Goal: Task Accomplishment & Management: Use online tool/utility

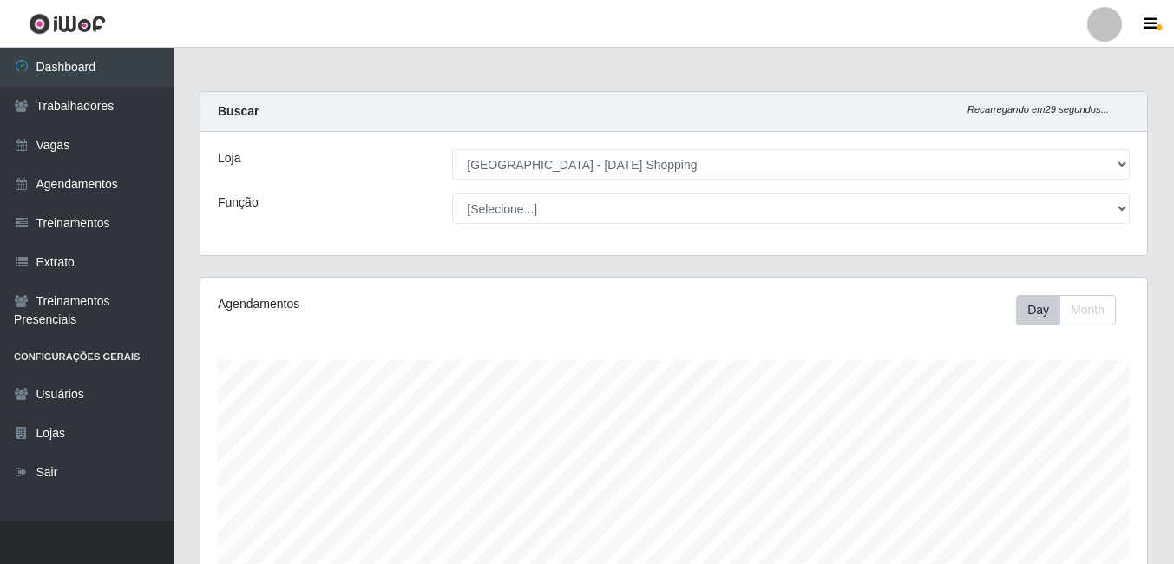
select select "471"
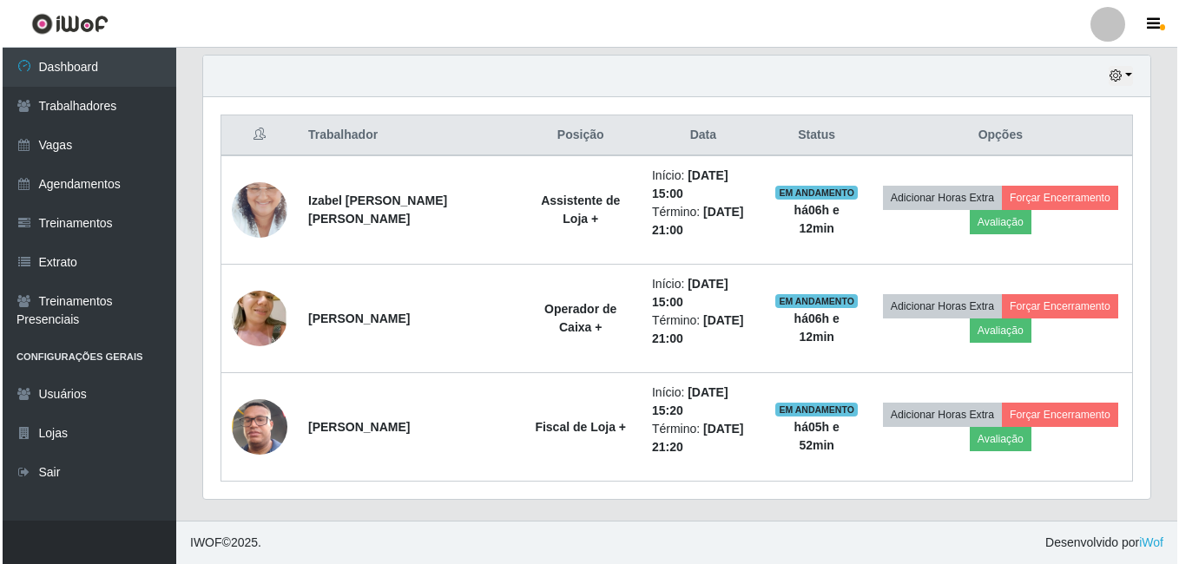
scroll to position [360, 947]
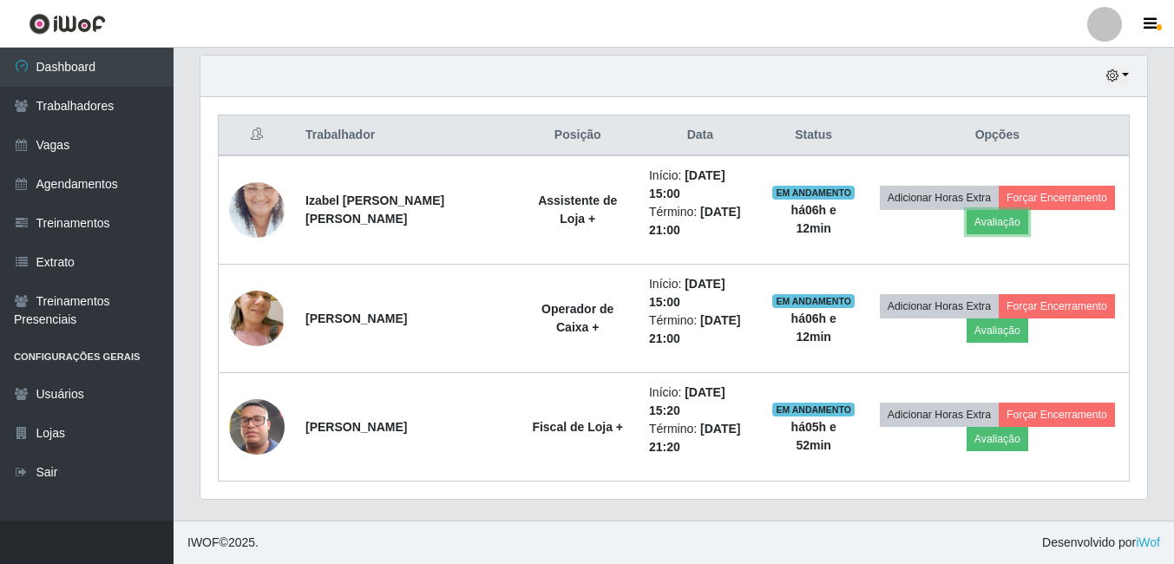
click at [987, 221] on button "Avaliação" at bounding box center [998, 222] width 62 height 24
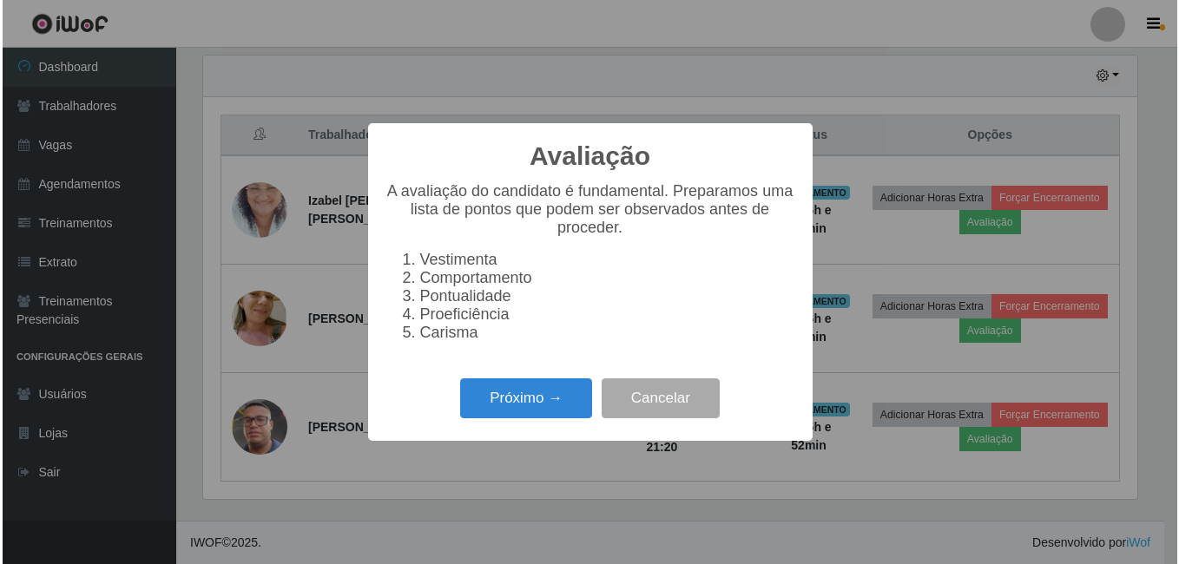
scroll to position [360, 938]
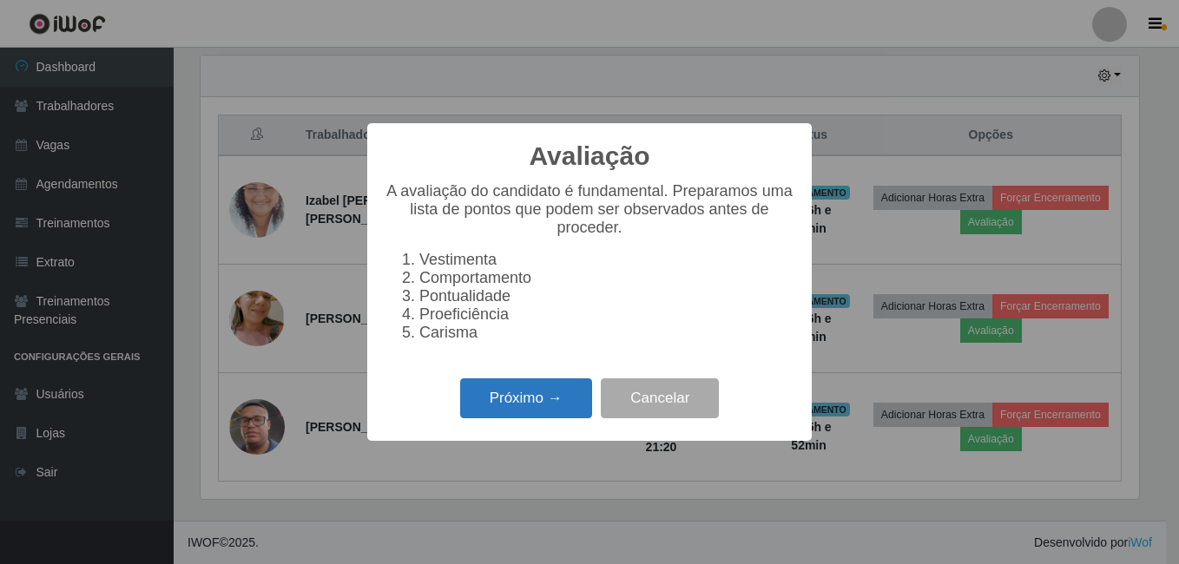
click at [523, 403] on button "Próximo →" at bounding box center [526, 398] width 132 height 41
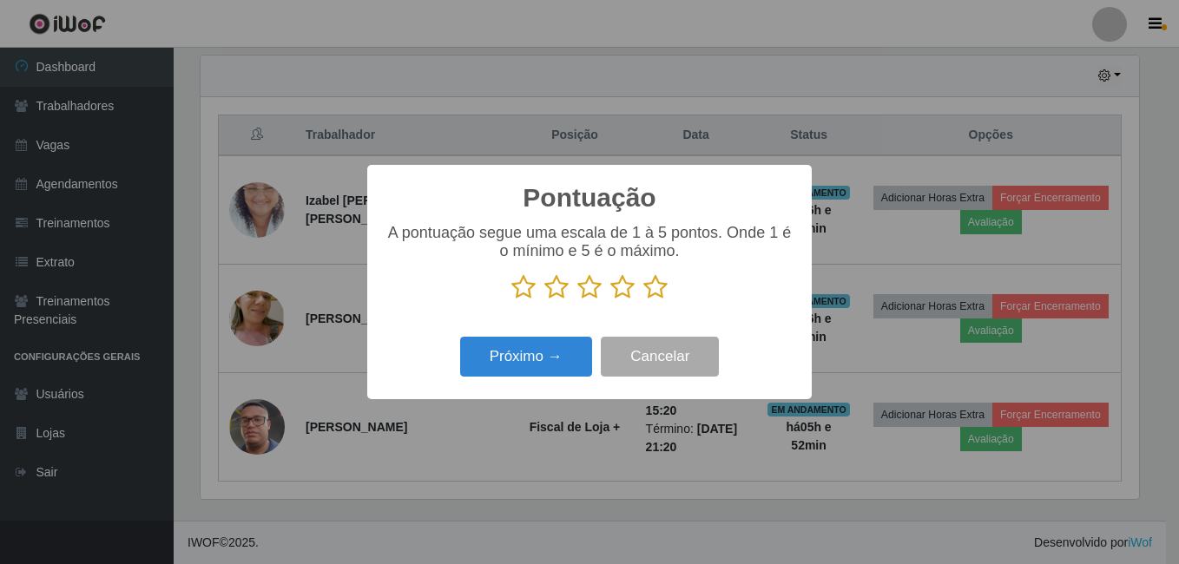
click at [654, 286] on icon at bounding box center [655, 287] width 24 height 26
click at [643, 300] on input "radio" at bounding box center [643, 300] width 0 height 0
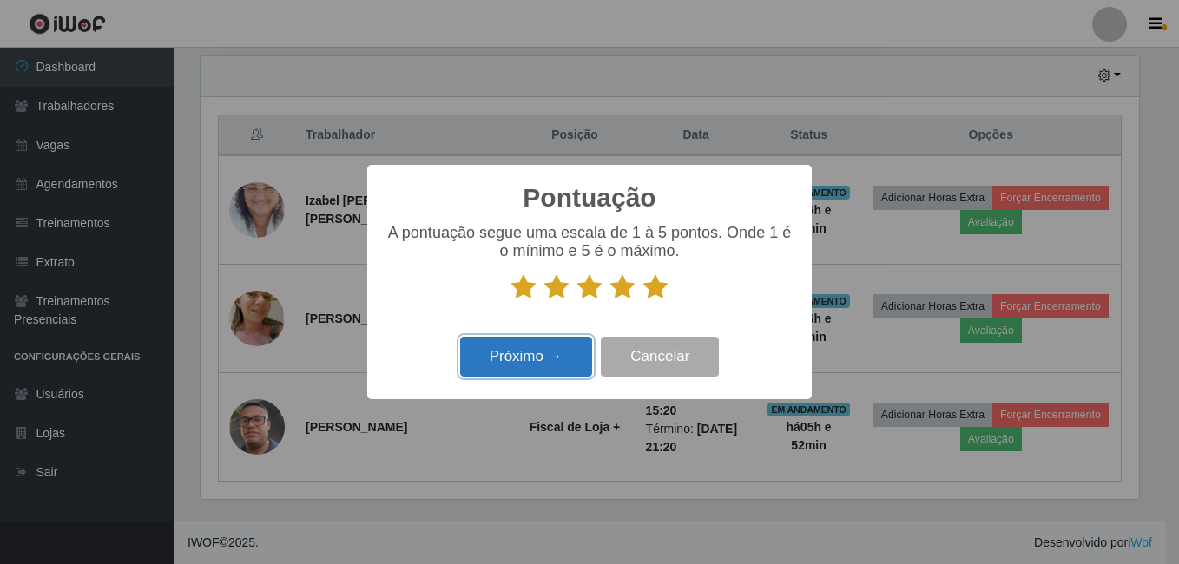
click at [533, 376] on button "Próximo →" at bounding box center [526, 357] width 132 height 41
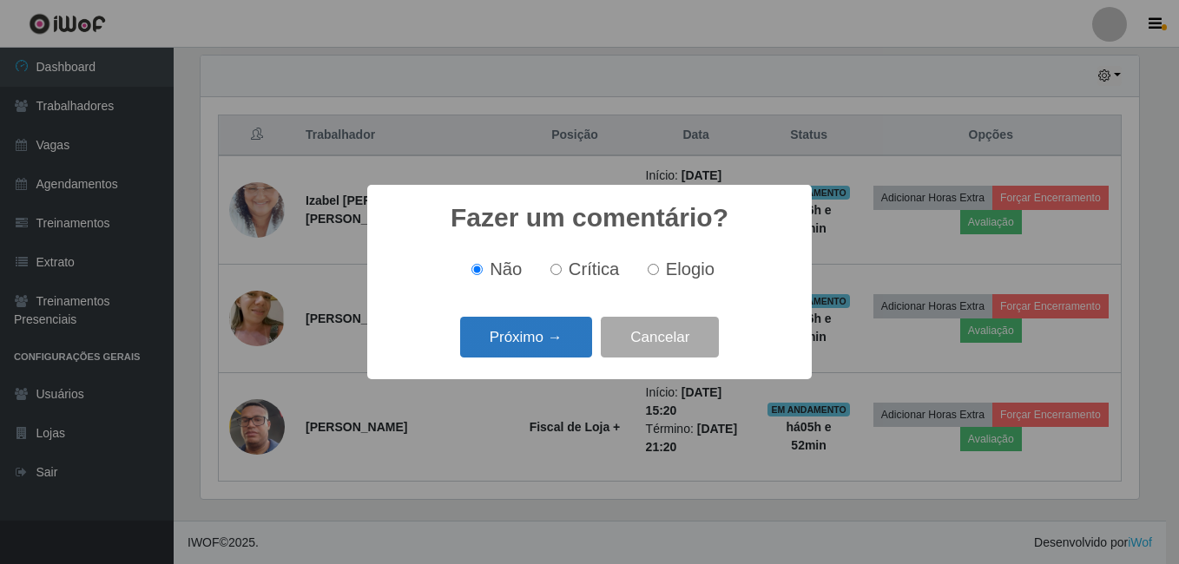
click at [542, 348] on button "Próximo →" at bounding box center [526, 337] width 132 height 41
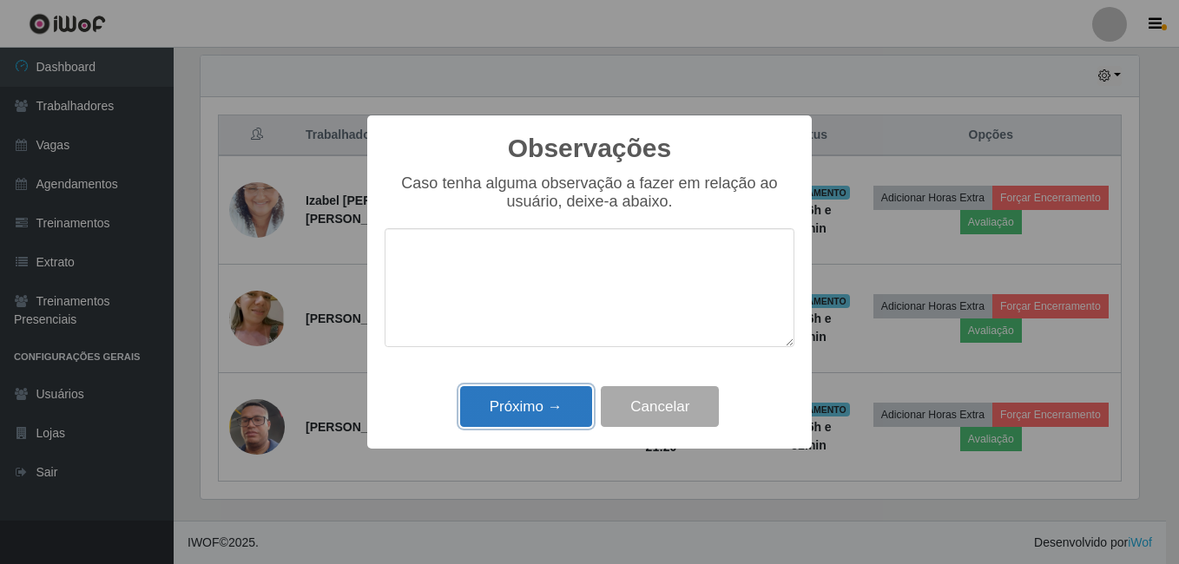
click at [538, 391] on button "Próximo →" at bounding box center [526, 406] width 132 height 41
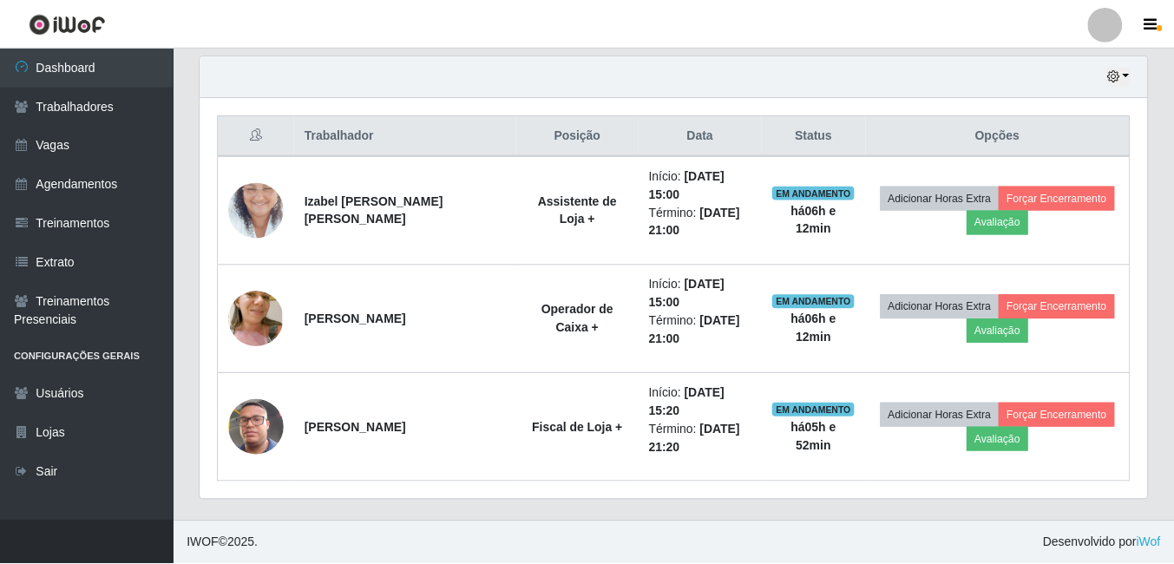
scroll to position [360, 947]
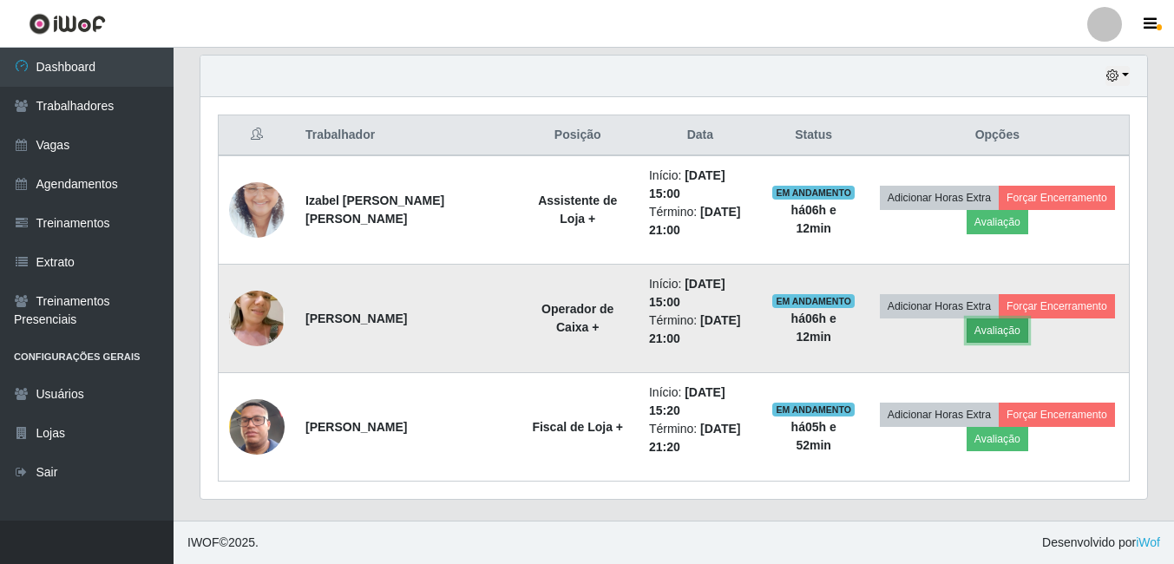
click at [986, 330] on button "Avaliação" at bounding box center [998, 331] width 62 height 24
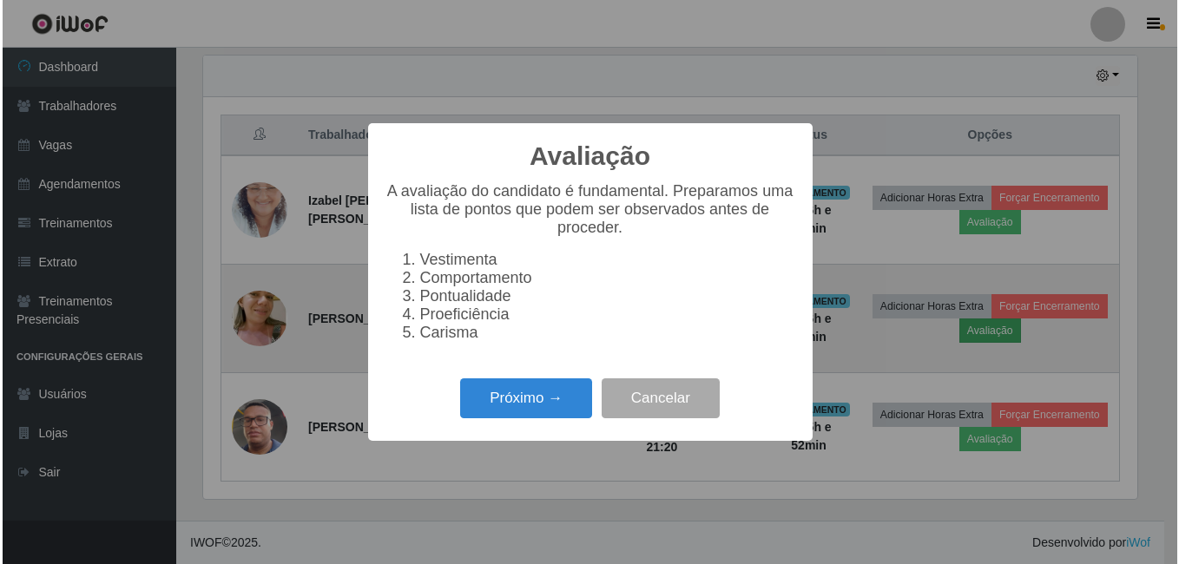
scroll to position [360, 938]
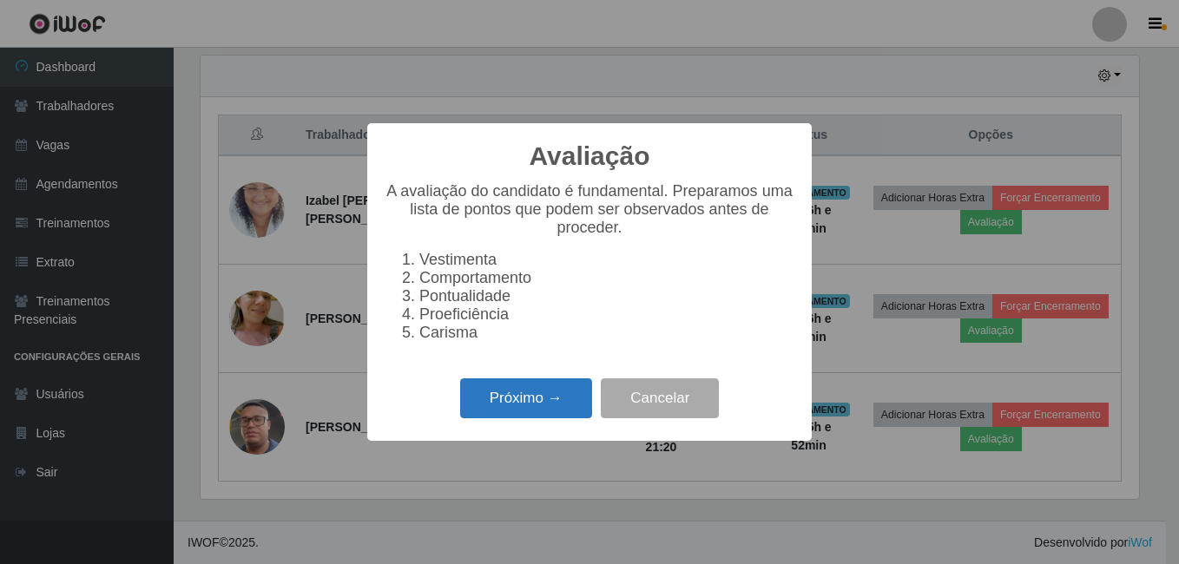
click at [569, 405] on button "Próximo →" at bounding box center [526, 398] width 132 height 41
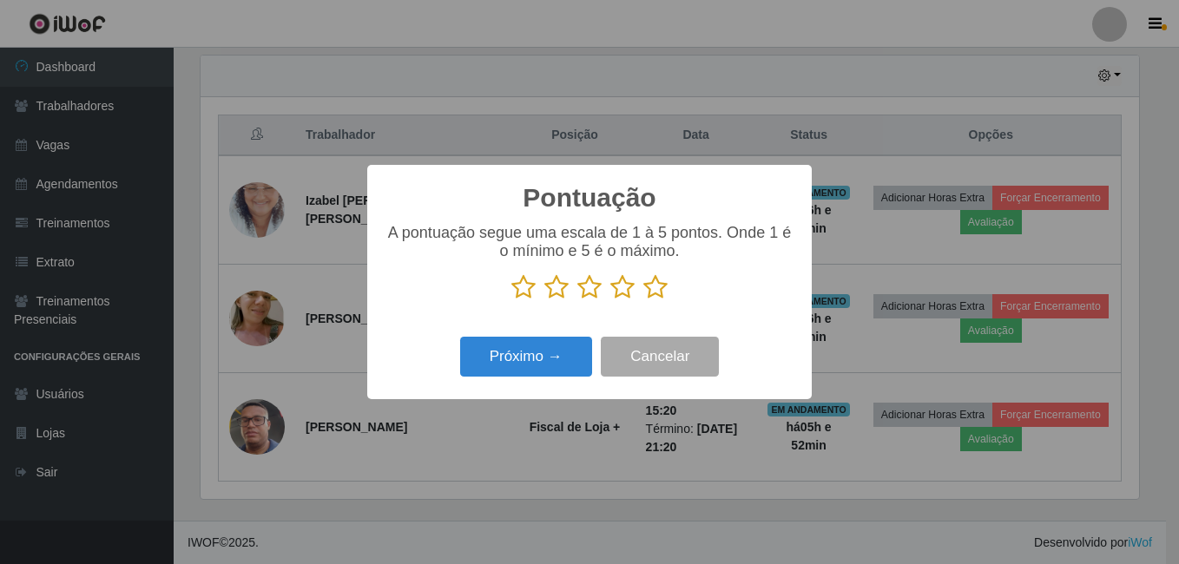
scroll to position [867672, 867094]
click at [658, 287] on icon at bounding box center [655, 287] width 24 height 26
click at [643, 300] on input "radio" at bounding box center [643, 300] width 0 height 0
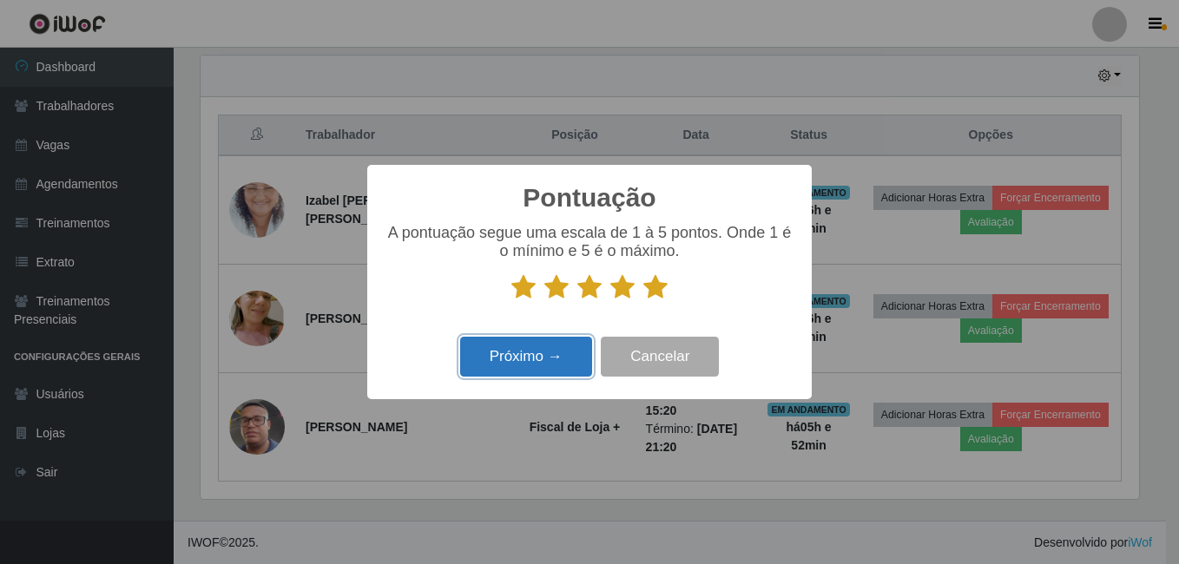
click at [569, 352] on button "Próximo →" at bounding box center [526, 357] width 132 height 41
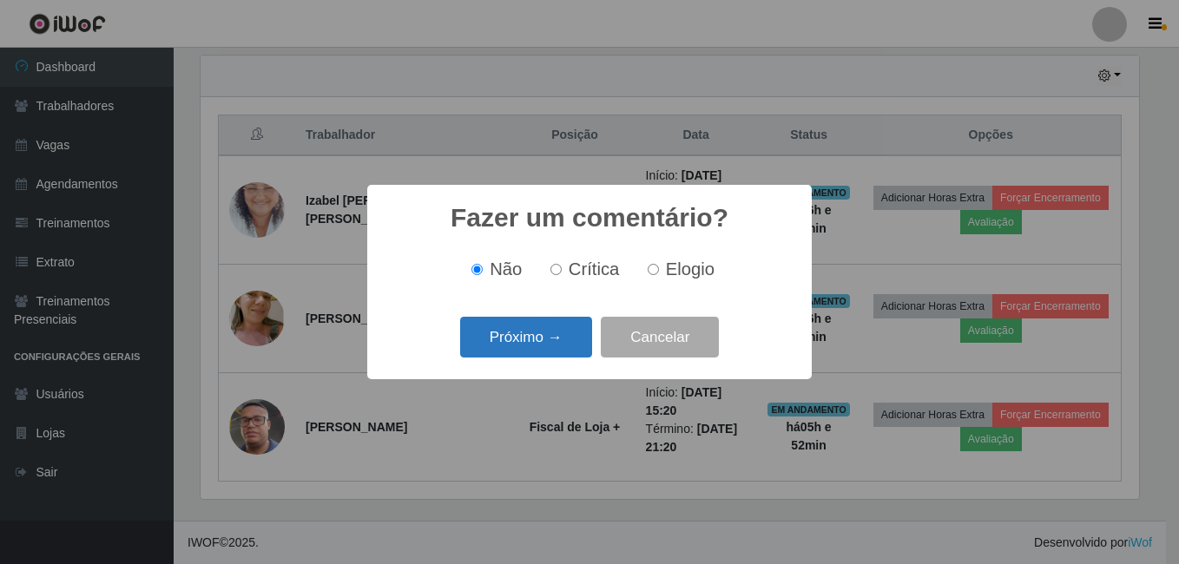
click at [512, 351] on button "Próximo →" at bounding box center [526, 337] width 132 height 41
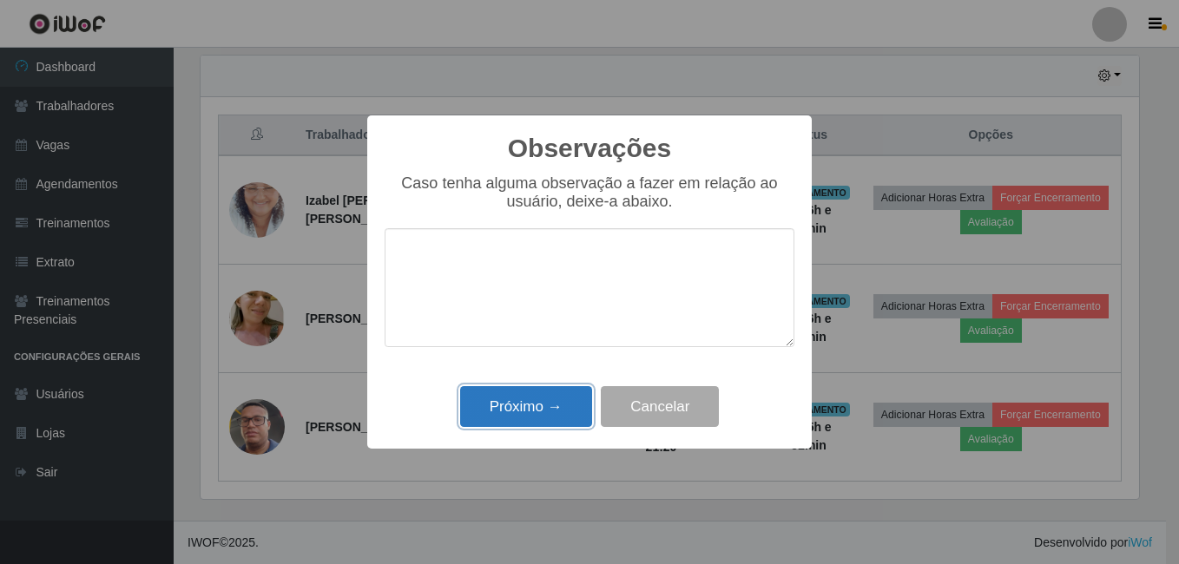
click at [543, 402] on button "Próximo →" at bounding box center [526, 406] width 132 height 41
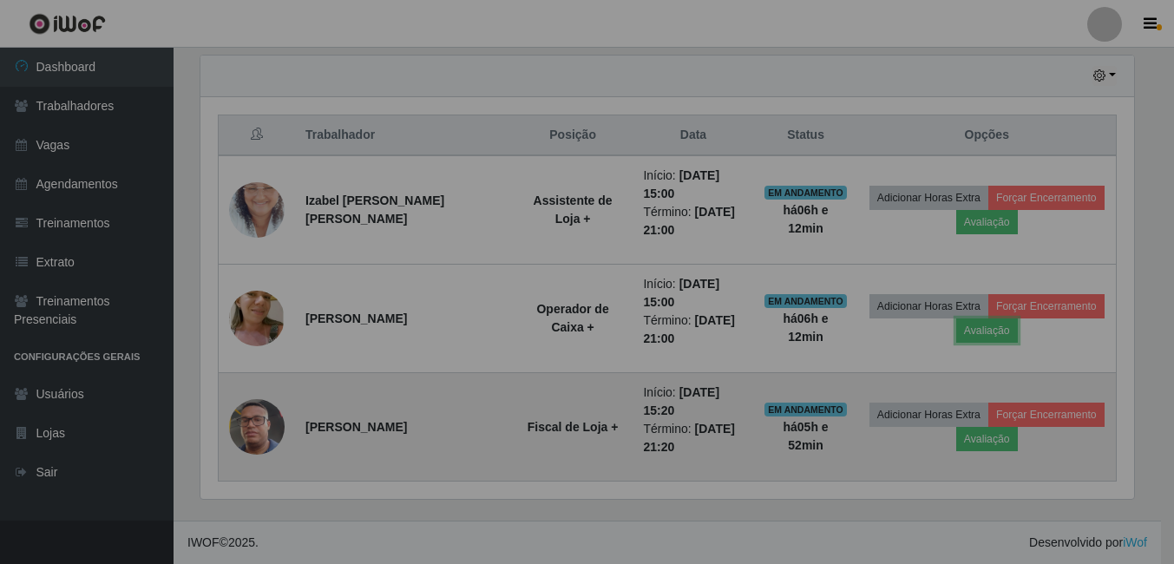
scroll to position [360, 947]
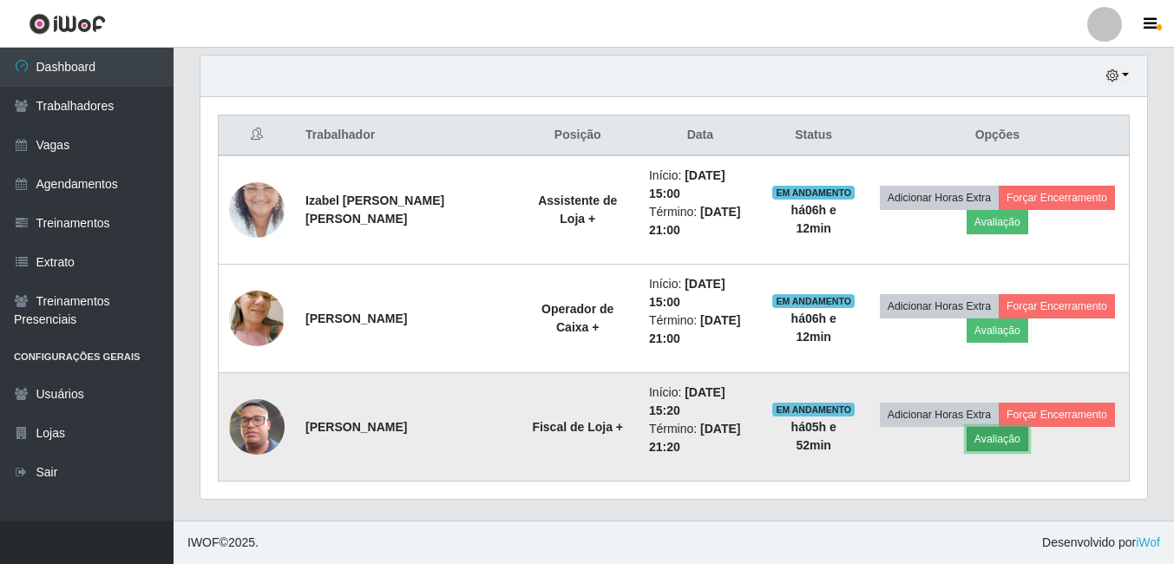
click at [995, 450] on button "Avaliação" at bounding box center [998, 439] width 62 height 24
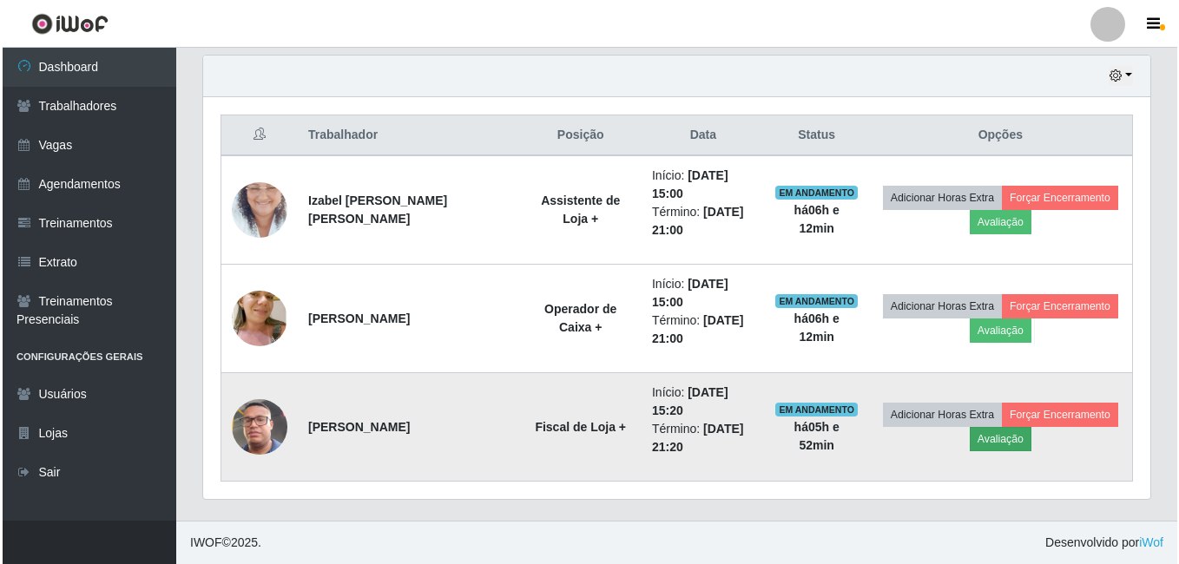
scroll to position [360, 938]
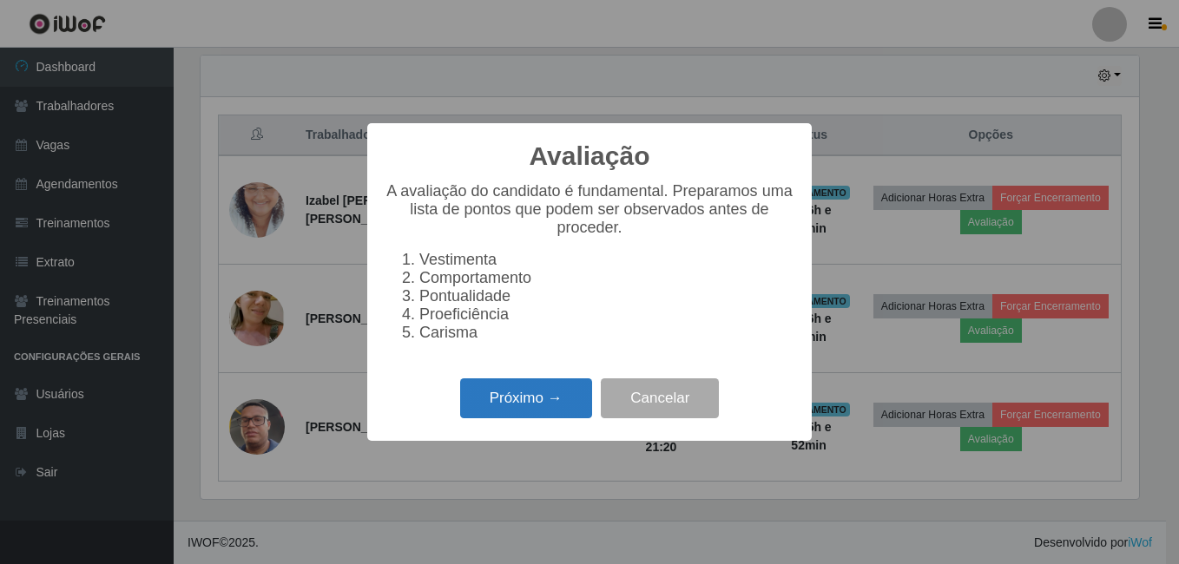
click at [572, 395] on button "Próximo →" at bounding box center [526, 398] width 132 height 41
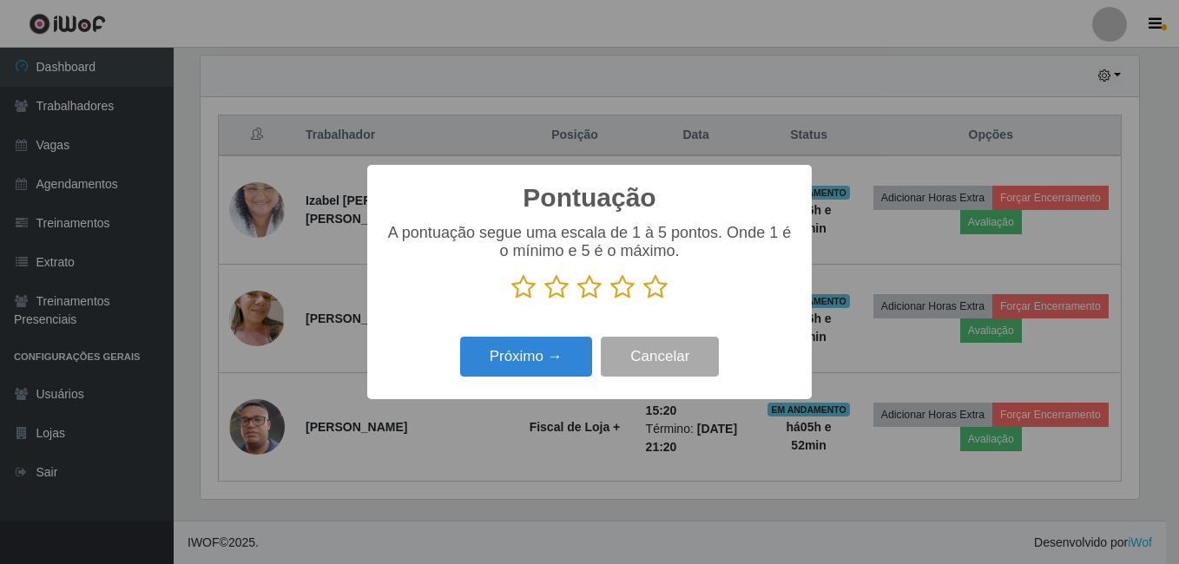
scroll to position [867672, 867094]
click at [661, 285] on icon at bounding box center [655, 287] width 24 height 26
click at [643, 300] on input "radio" at bounding box center [643, 300] width 0 height 0
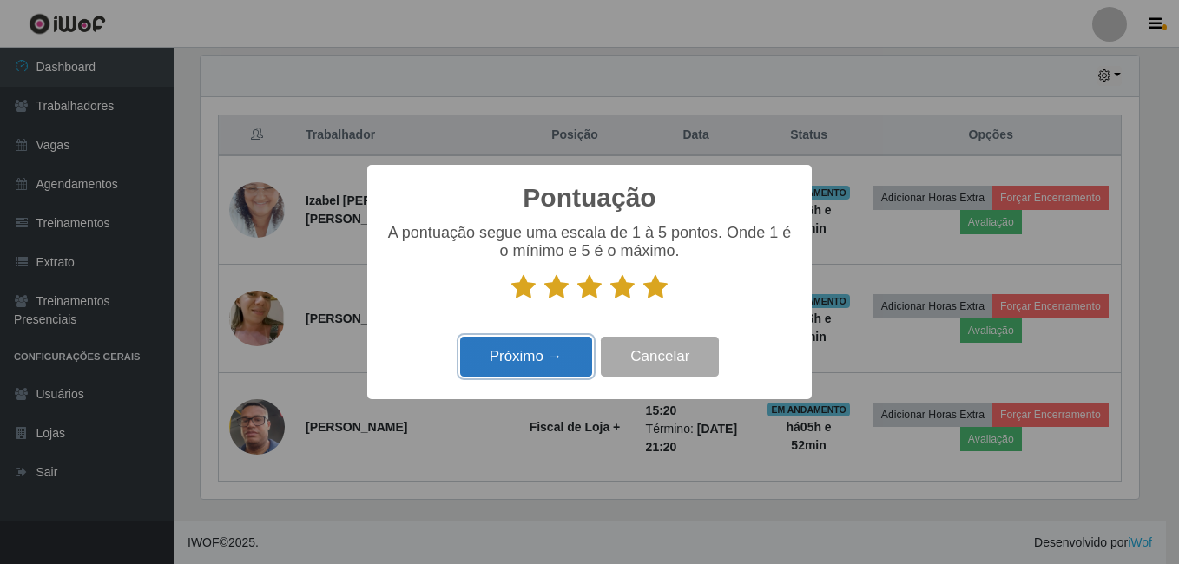
click at [537, 365] on button "Próximo →" at bounding box center [526, 357] width 132 height 41
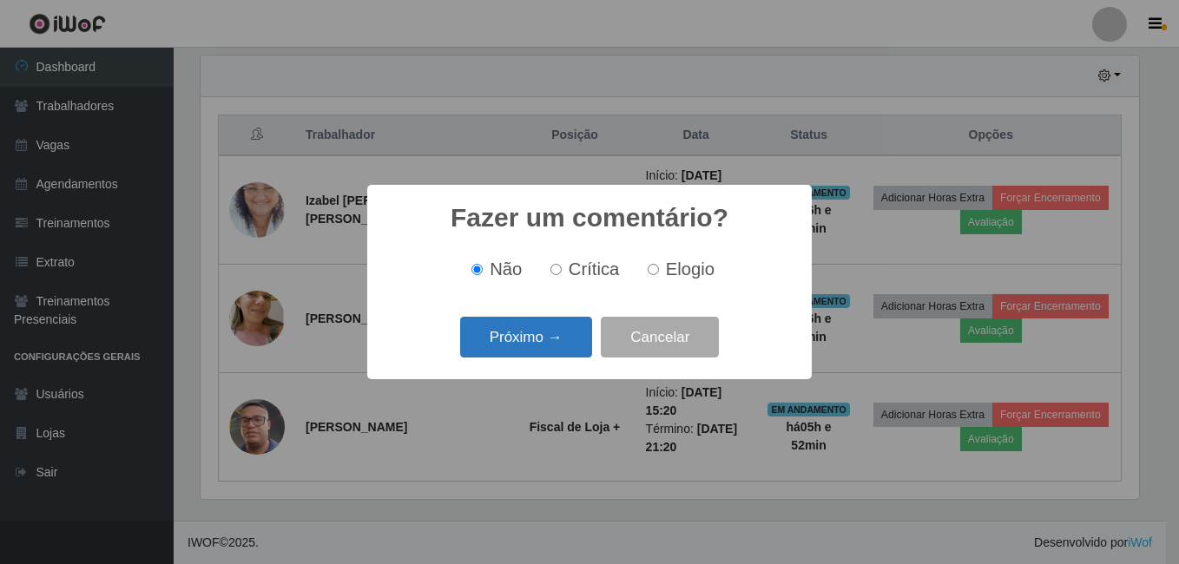
click at [547, 343] on button "Próximo →" at bounding box center [526, 337] width 132 height 41
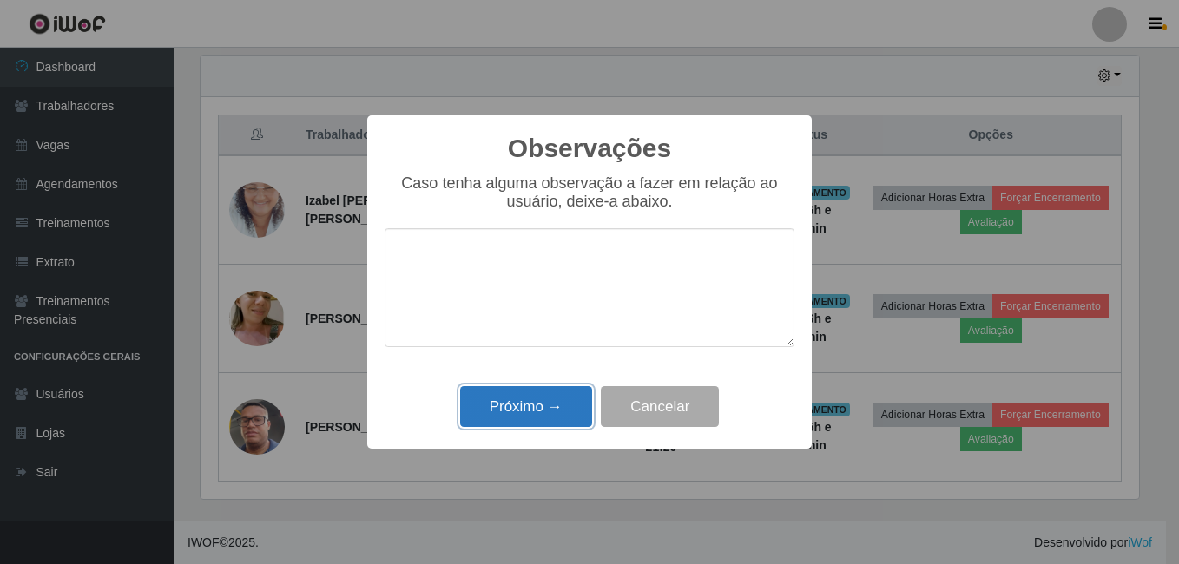
click at [555, 403] on button "Próximo →" at bounding box center [526, 406] width 132 height 41
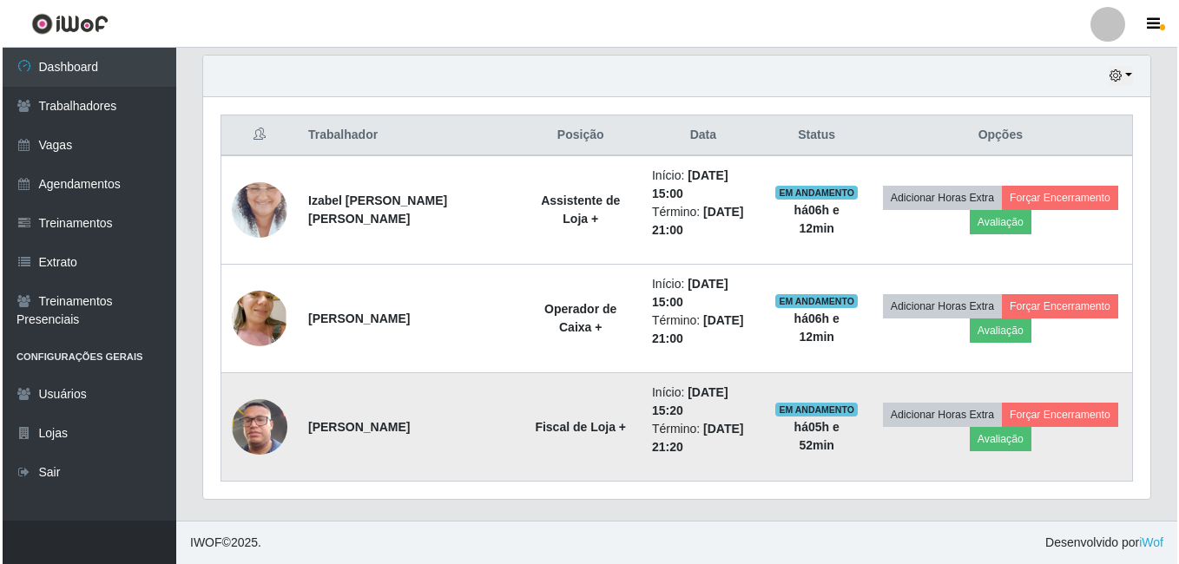
scroll to position [360, 947]
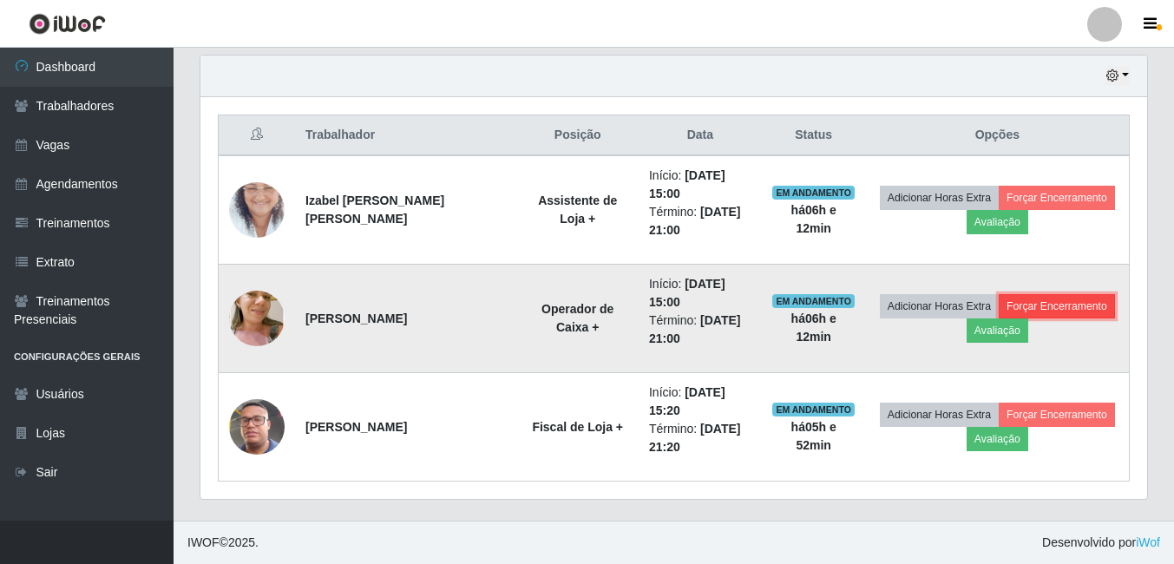
click at [1073, 309] on button "Forçar Encerramento" at bounding box center [1057, 306] width 116 height 24
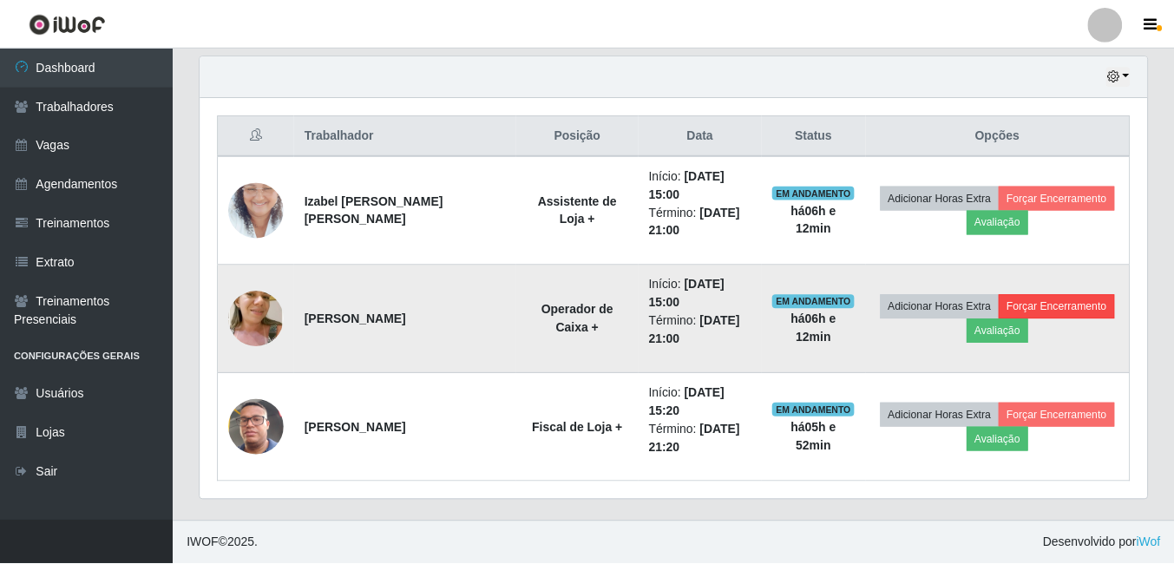
scroll to position [360, 938]
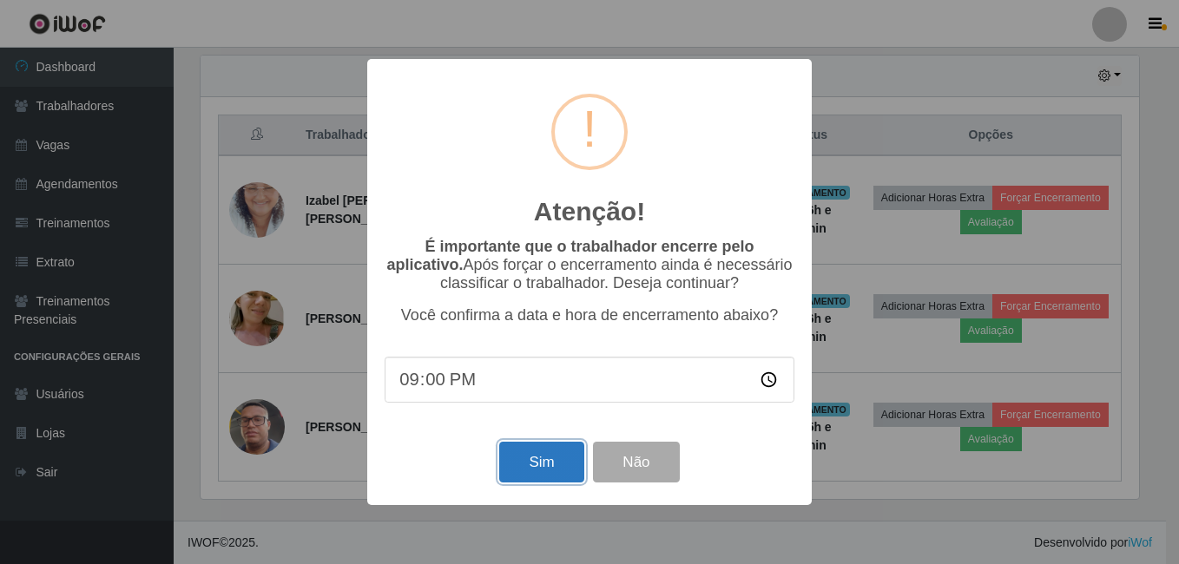
click at [559, 469] on button "Sim" at bounding box center [541, 462] width 84 height 41
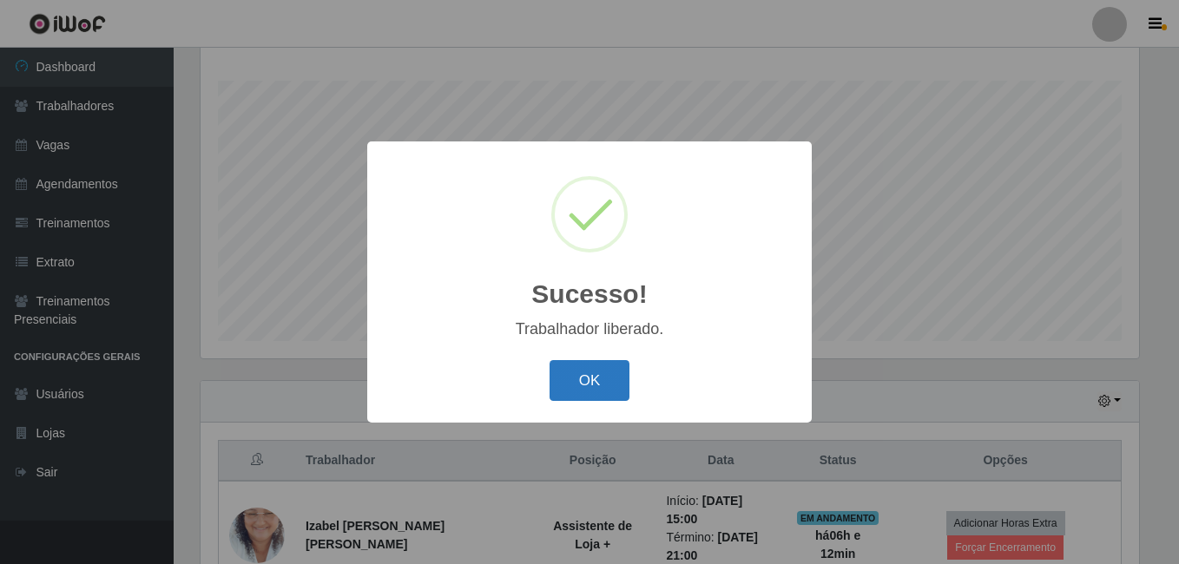
click at [602, 380] on button "OK" at bounding box center [589, 380] width 81 height 41
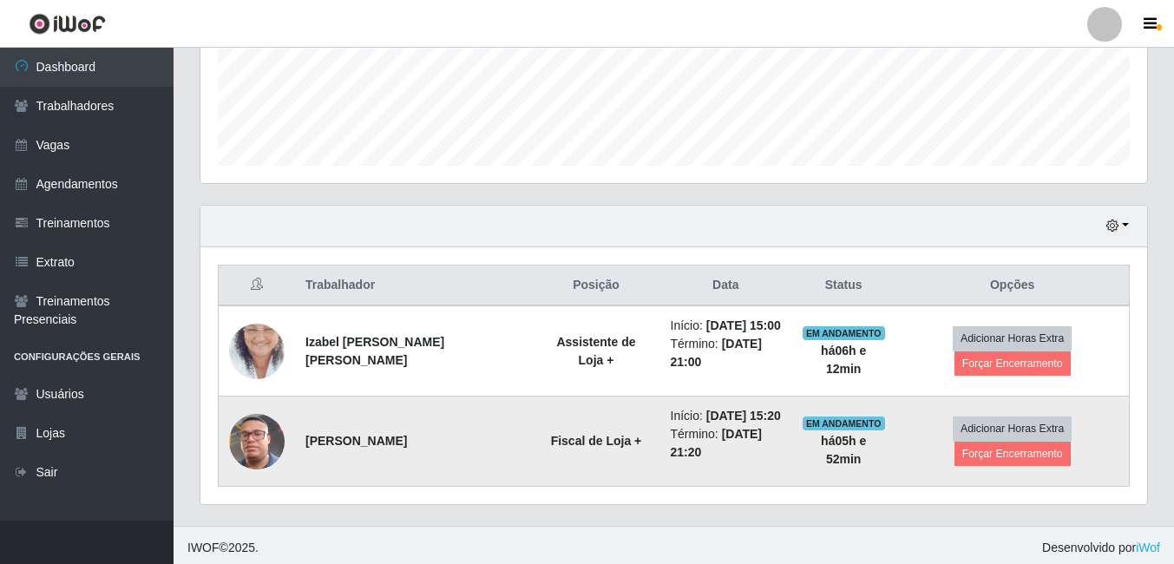
scroll to position [460, 0]
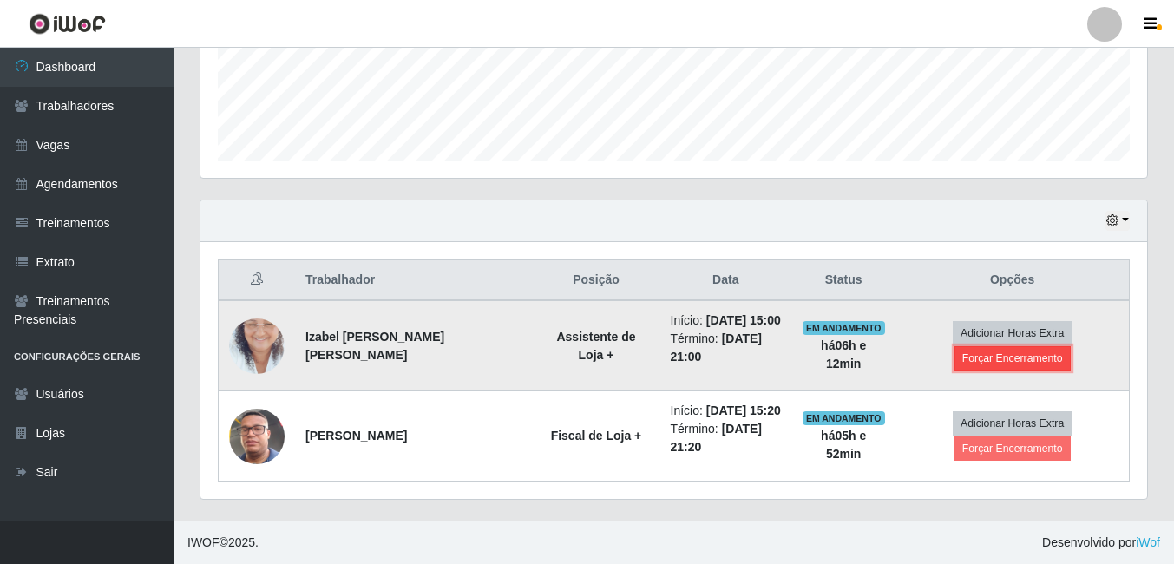
click at [1026, 360] on button "Forçar Encerramento" at bounding box center [1013, 358] width 116 height 24
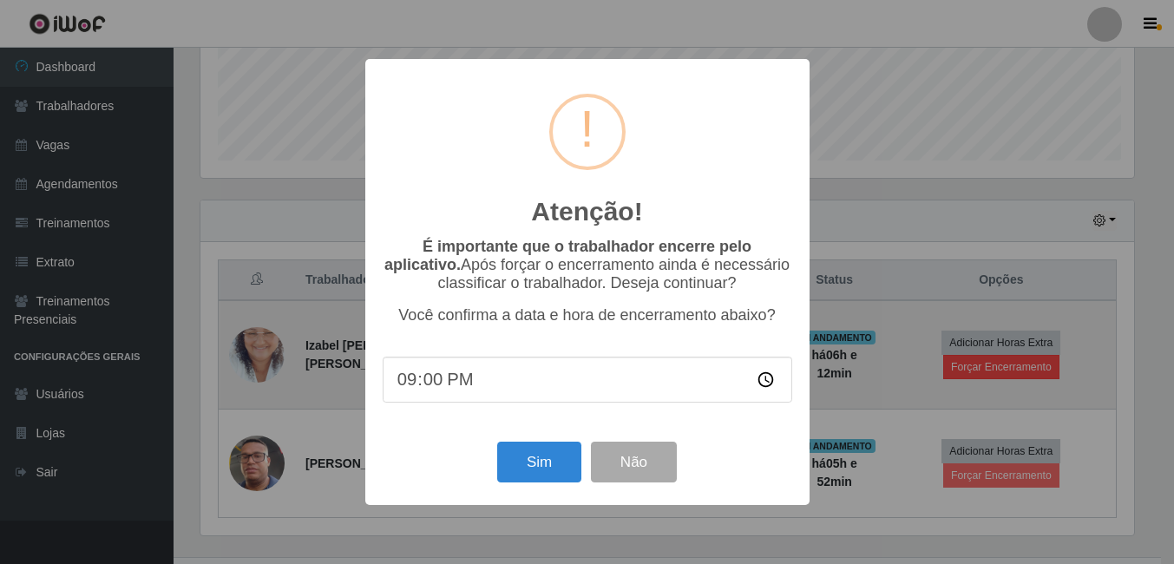
scroll to position [0, 0]
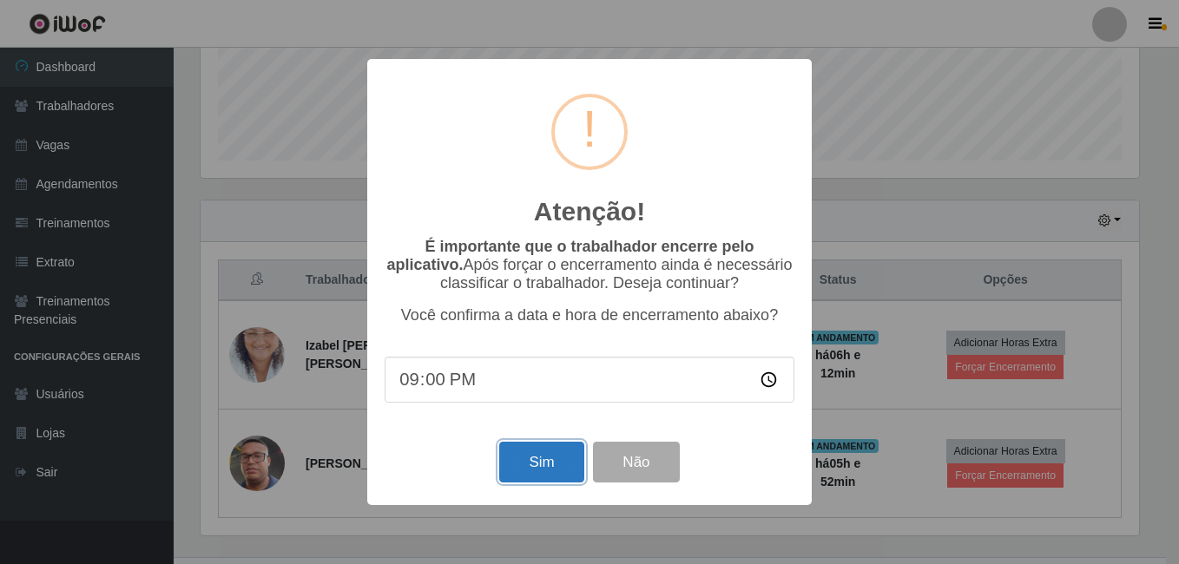
click at [568, 452] on button "Sim" at bounding box center [541, 462] width 84 height 41
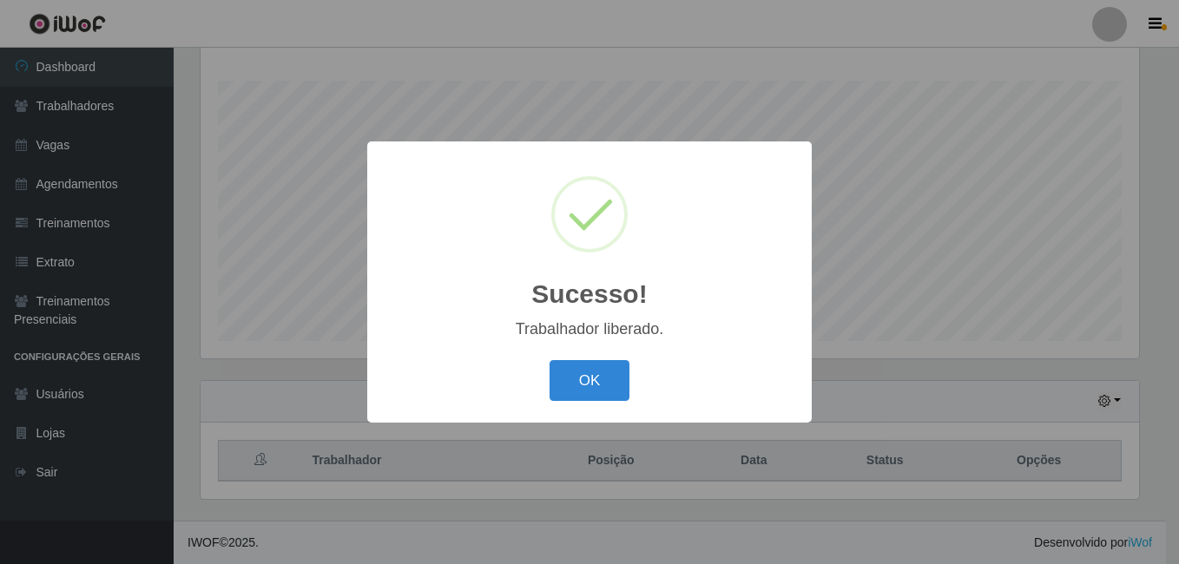
click at [973, 446] on div "Sucesso! × Trabalhador liberado. OK Cancel" at bounding box center [589, 282] width 1179 height 564
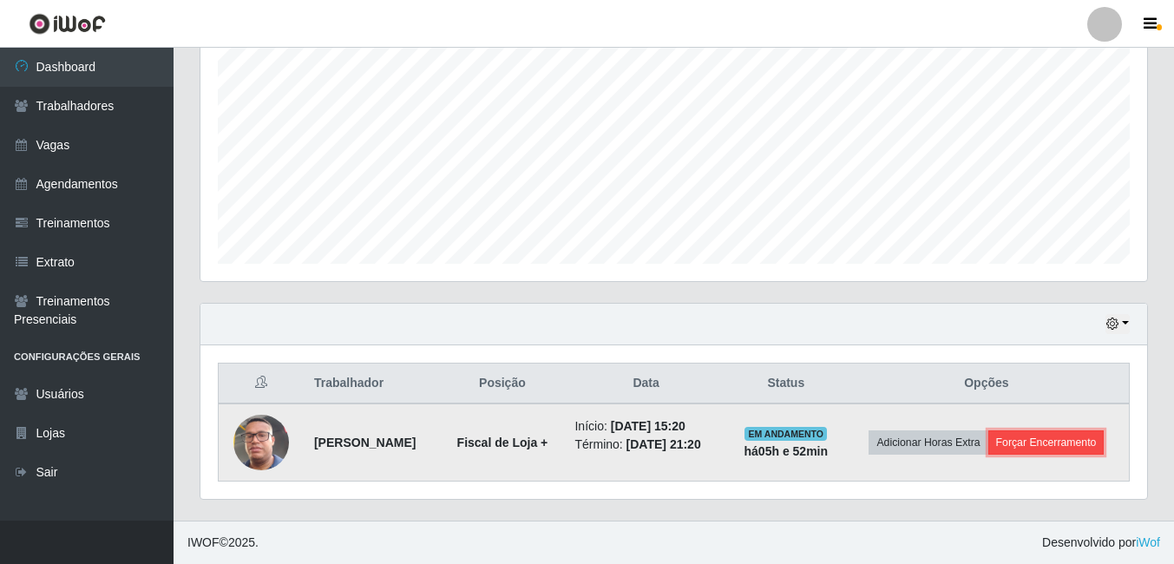
click at [989, 445] on button "Forçar Encerramento" at bounding box center [1047, 443] width 116 height 24
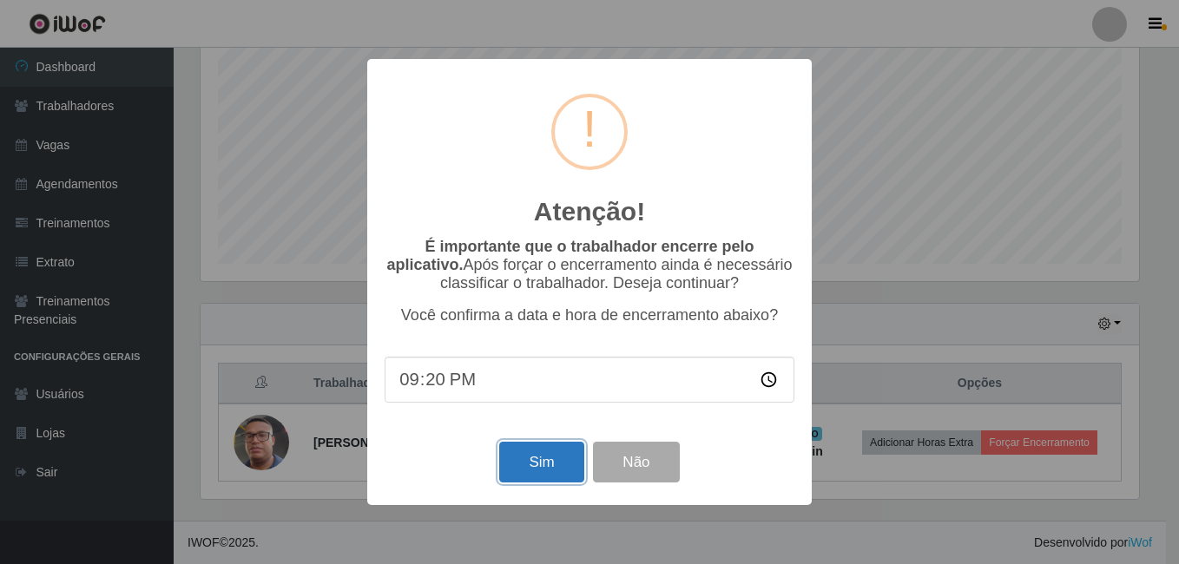
click at [562, 460] on button "Sim" at bounding box center [541, 462] width 84 height 41
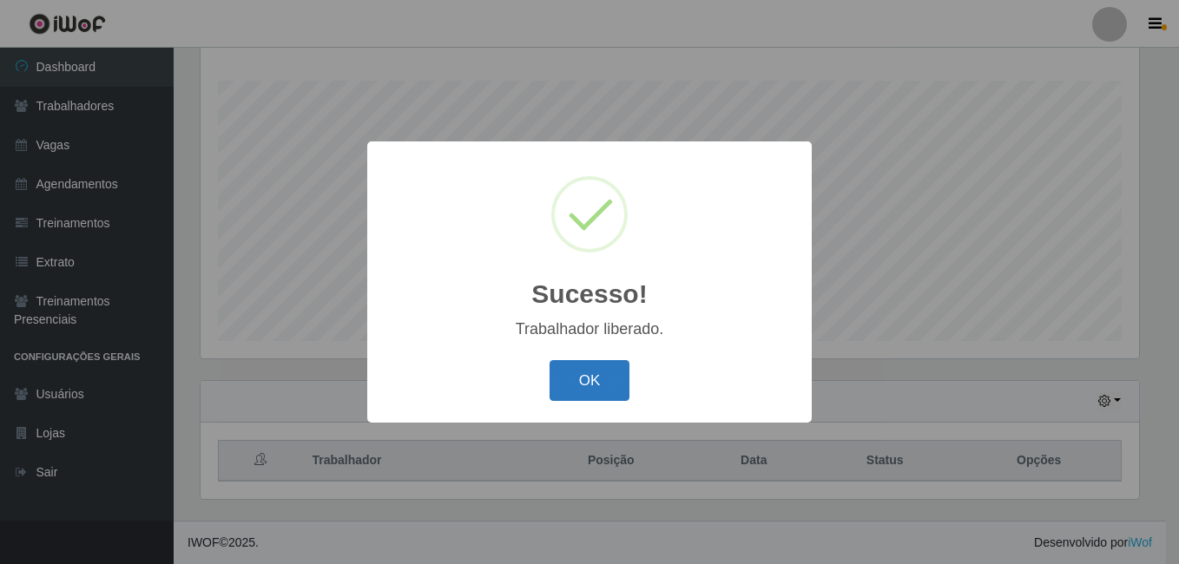
click at [577, 370] on button "OK" at bounding box center [589, 380] width 81 height 41
